Goal: Find specific page/section: Find specific page/section

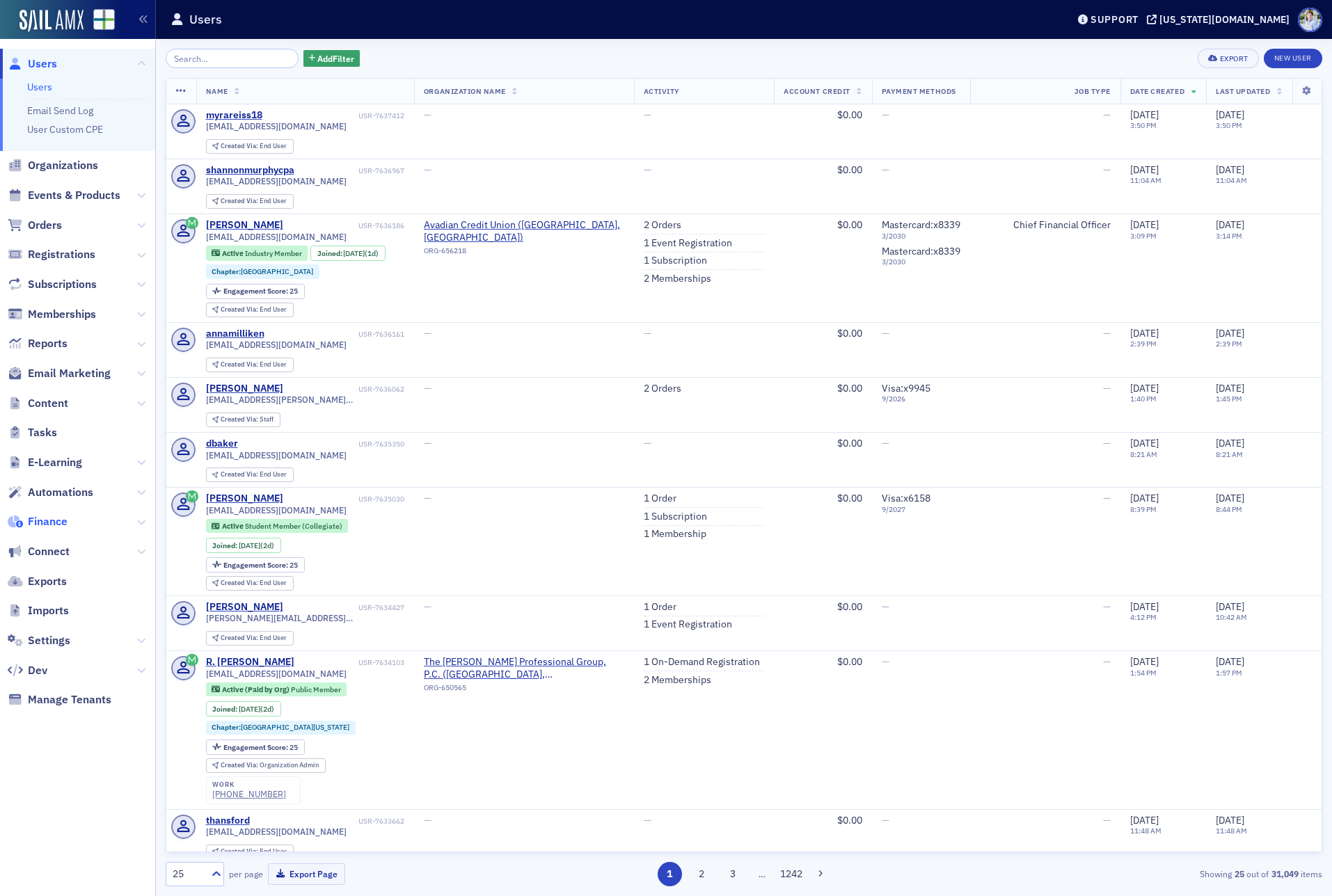
click at [58, 525] on span "Finance" at bounding box center [48, 521] width 40 height 15
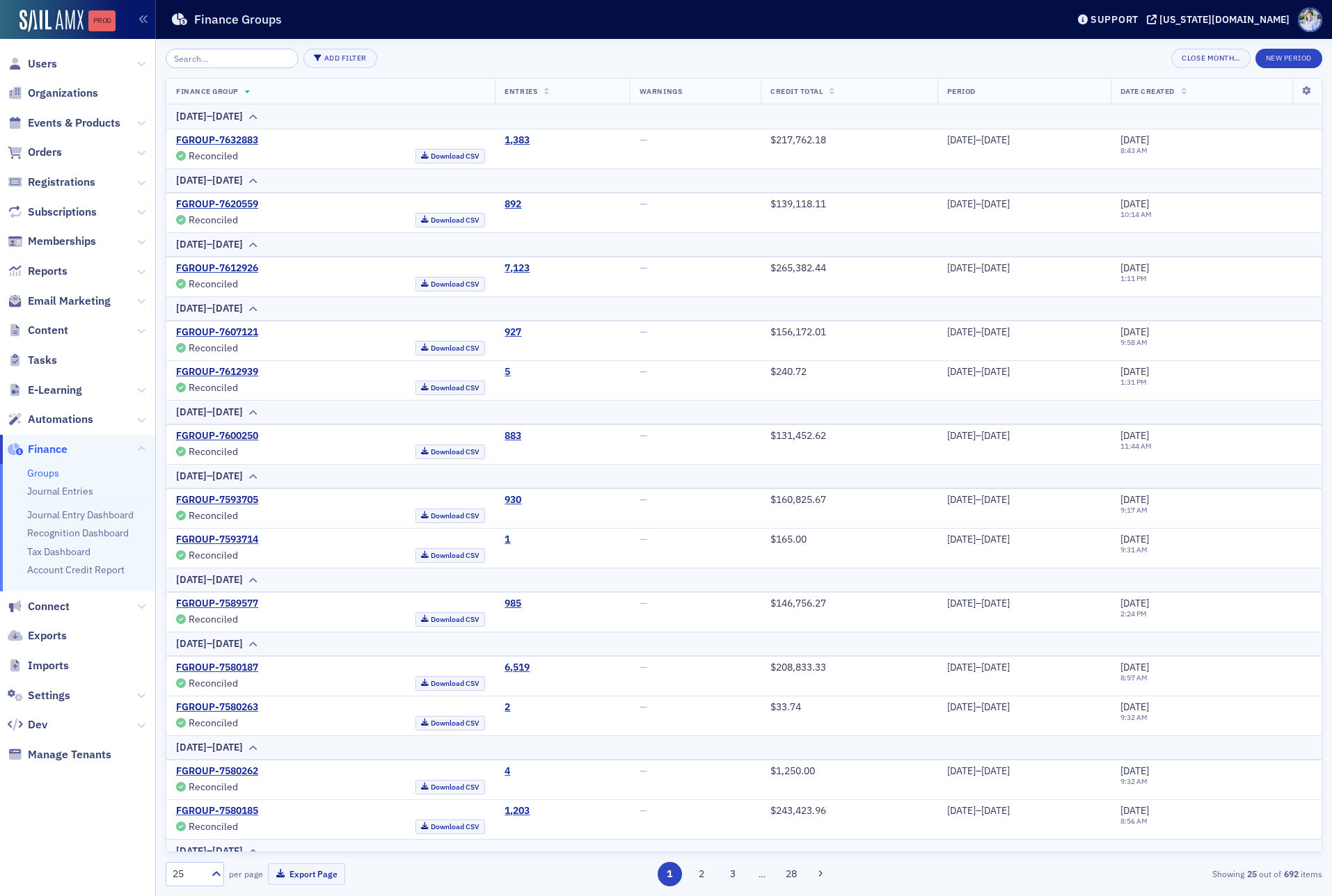
drag, startPoint x: 120, startPoint y: 6, endPoint x: 108, endPoint y: 13, distance: 13.9
click at [113, 10] on div "Prod" at bounding box center [78, 21] width 156 height 39
click at [103, 18] on div "Prod" at bounding box center [102, 21] width 27 height 11
